Goal: Task Accomplishment & Management: Manage account settings

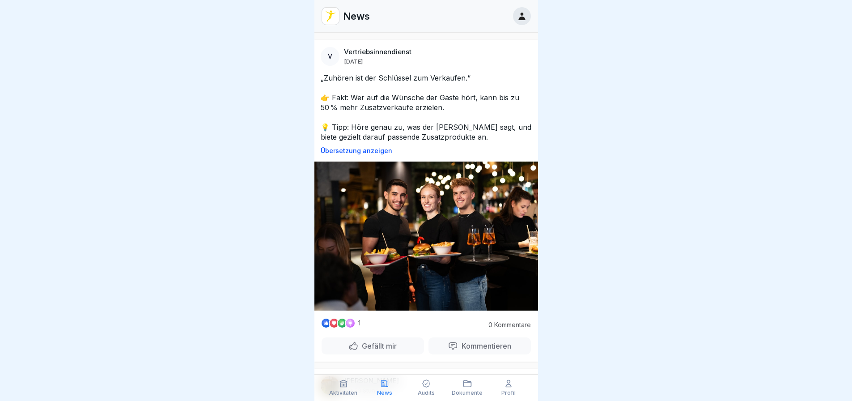
click at [169, 135] on div at bounding box center [426, 200] width 852 height 401
click at [105, 168] on div at bounding box center [426, 200] width 852 height 401
click at [233, 198] on div at bounding box center [426, 200] width 852 height 401
click at [518, 19] on icon at bounding box center [522, 16] width 10 height 10
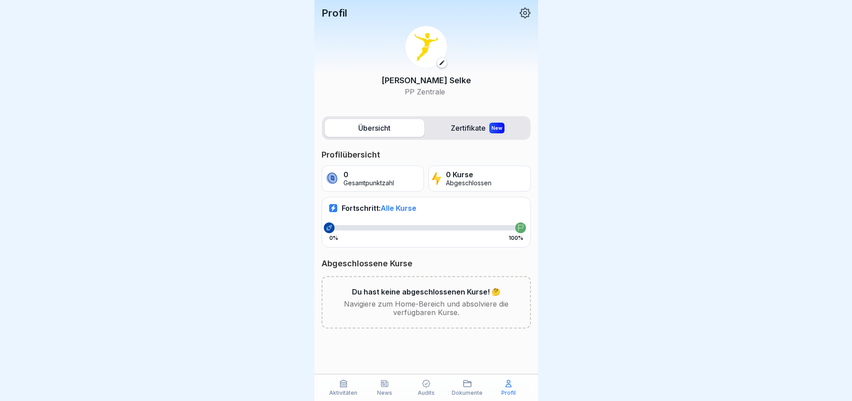
click at [191, 160] on div at bounding box center [426, 200] width 852 height 401
click at [270, 312] on div at bounding box center [426, 200] width 852 height 401
click at [525, 11] on icon at bounding box center [525, 13] width 12 height 12
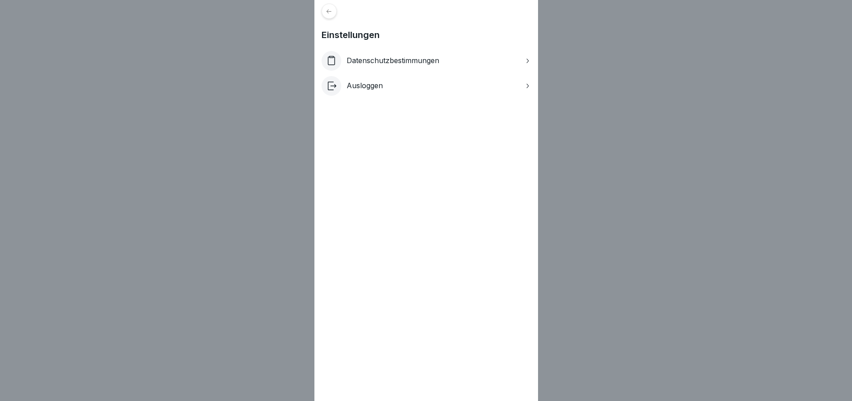
click at [367, 84] on p "Ausloggen" at bounding box center [364, 85] width 36 height 8
